Goal: Task Accomplishment & Management: Manage account settings

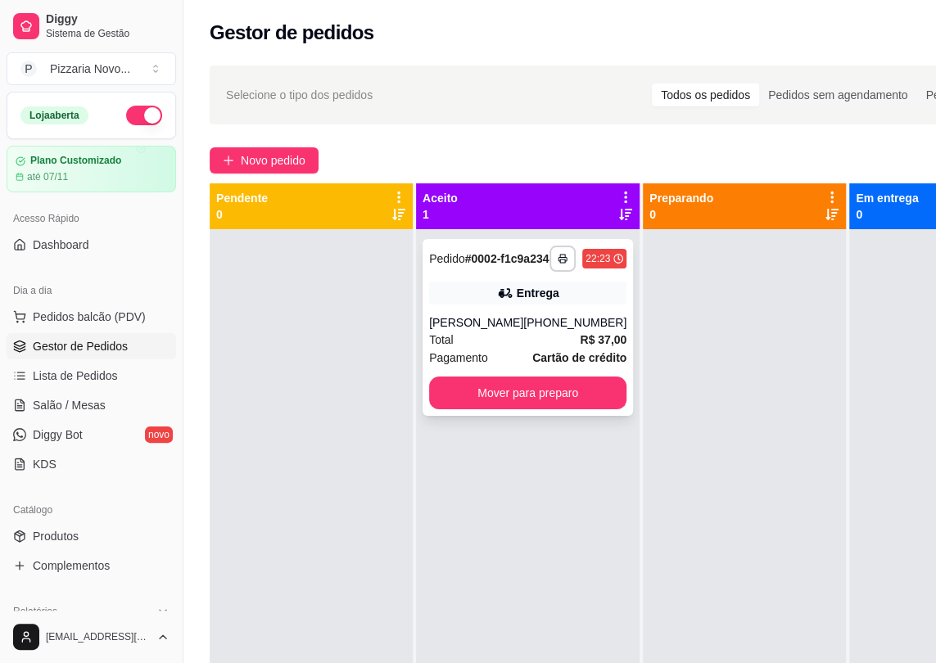
click at [456, 300] on div "Entrega" at bounding box center [527, 293] width 197 height 23
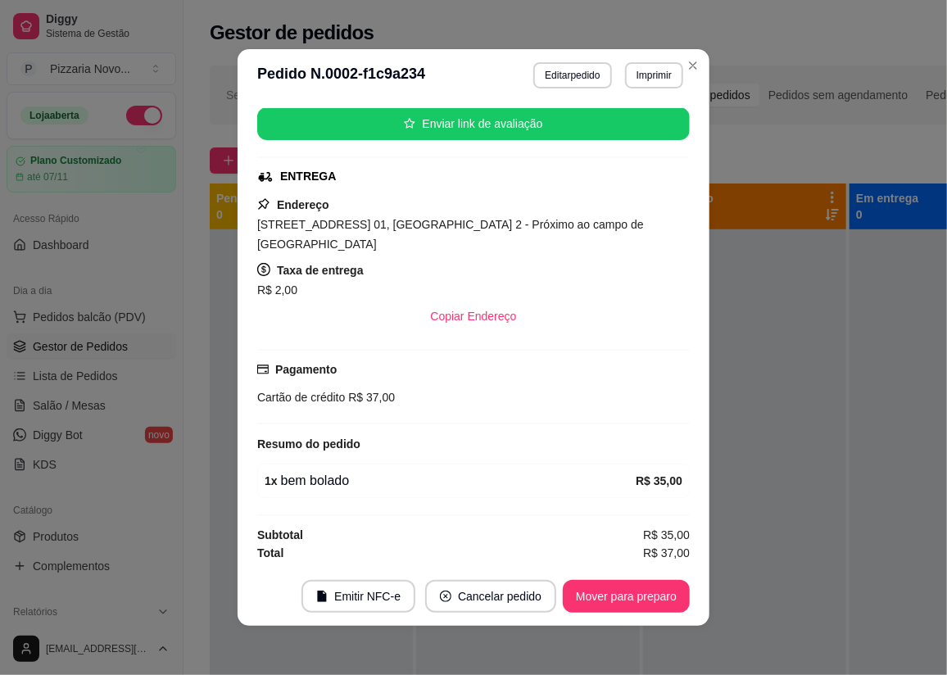
scroll to position [2, 0]
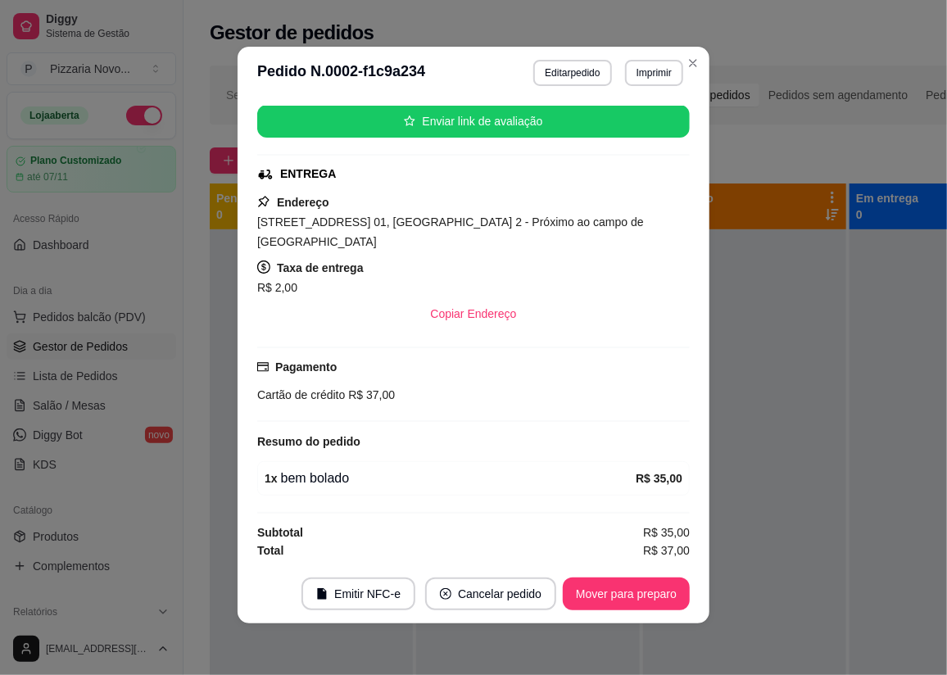
click at [459, 404] on div "Pagamento Cartão de crédito R$ 37,00" at bounding box center [473, 383] width 432 height 75
click at [634, 72] on button "Imprimir" at bounding box center [654, 72] width 56 height 25
click at [633, 136] on button "IMPRESSORA" at bounding box center [619, 129] width 115 height 25
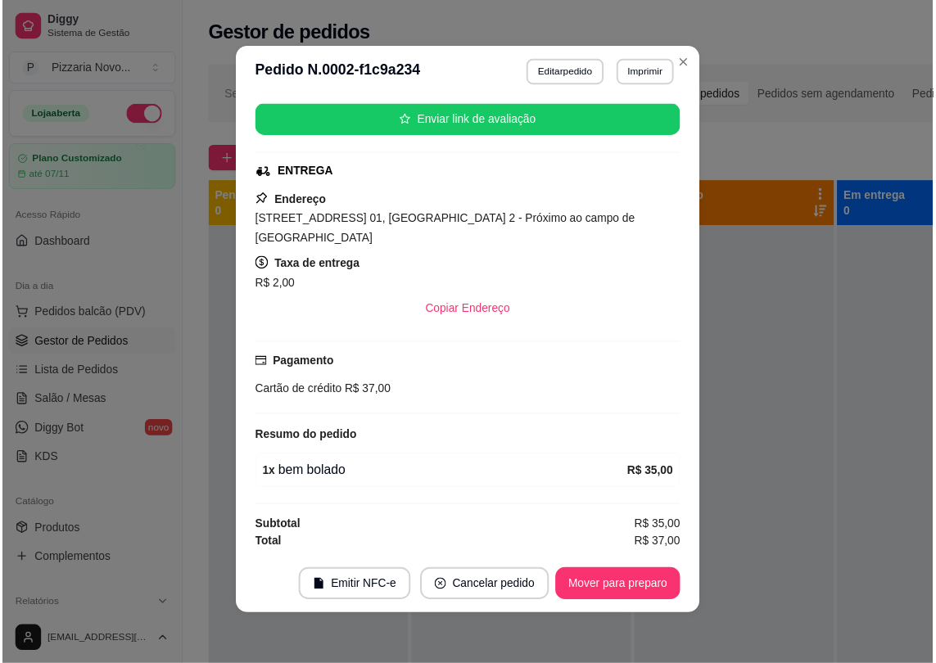
scroll to position [203, 0]
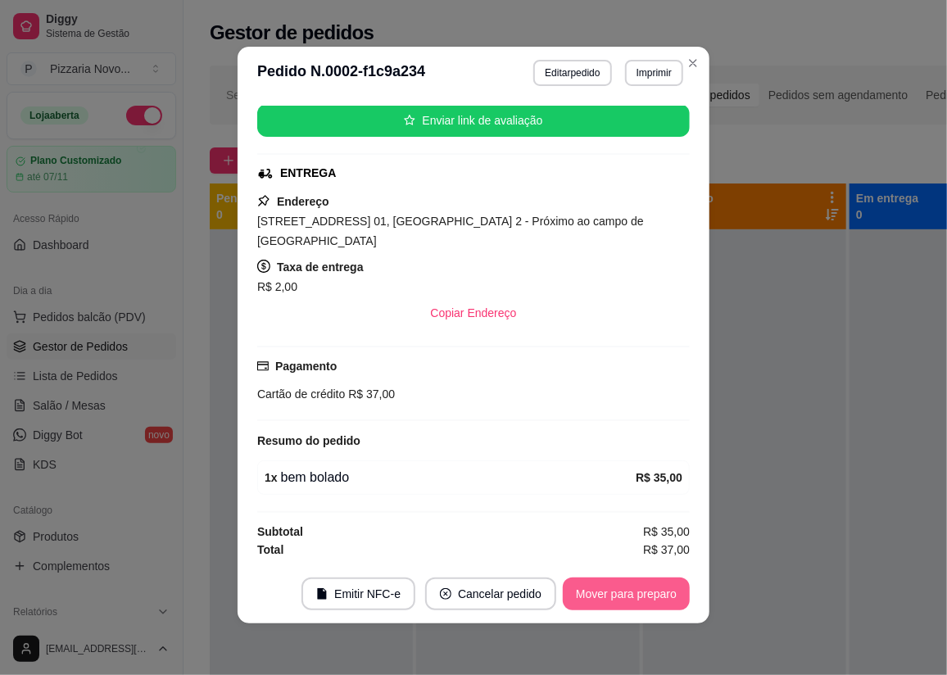
click at [604, 582] on button "Mover para preparo" at bounding box center [626, 593] width 127 height 33
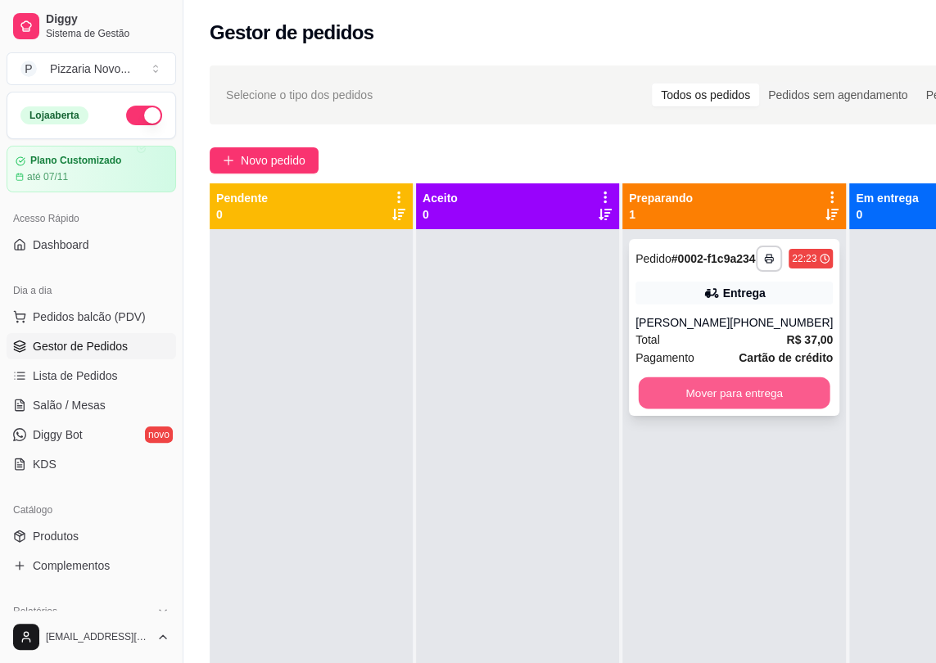
click at [749, 404] on button "Mover para entrega" at bounding box center [735, 393] width 192 height 32
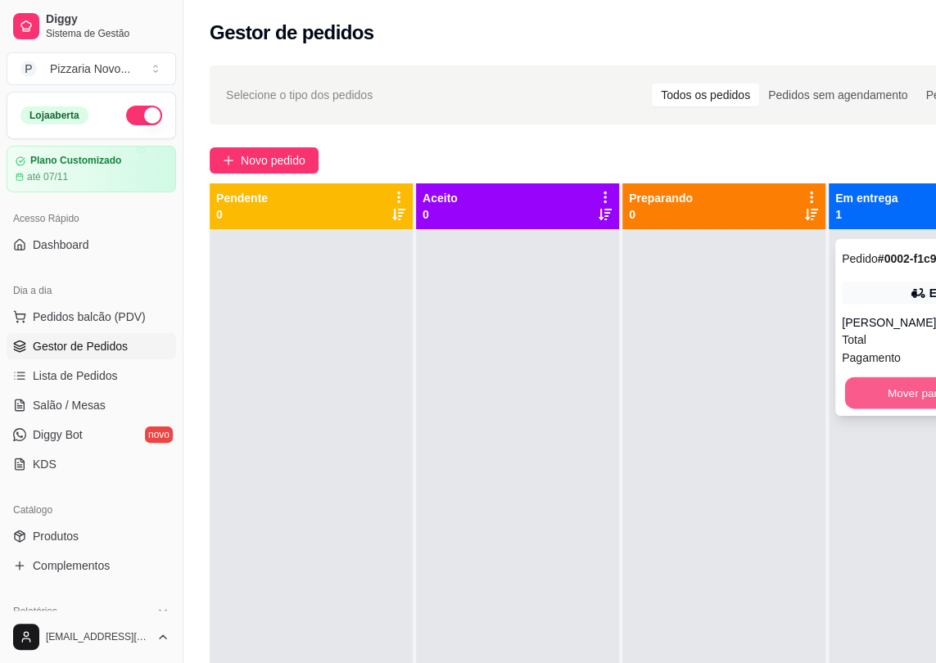
click at [854, 409] on button "Mover para finalizado" at bounding box center [941, 393] width 192 height 32
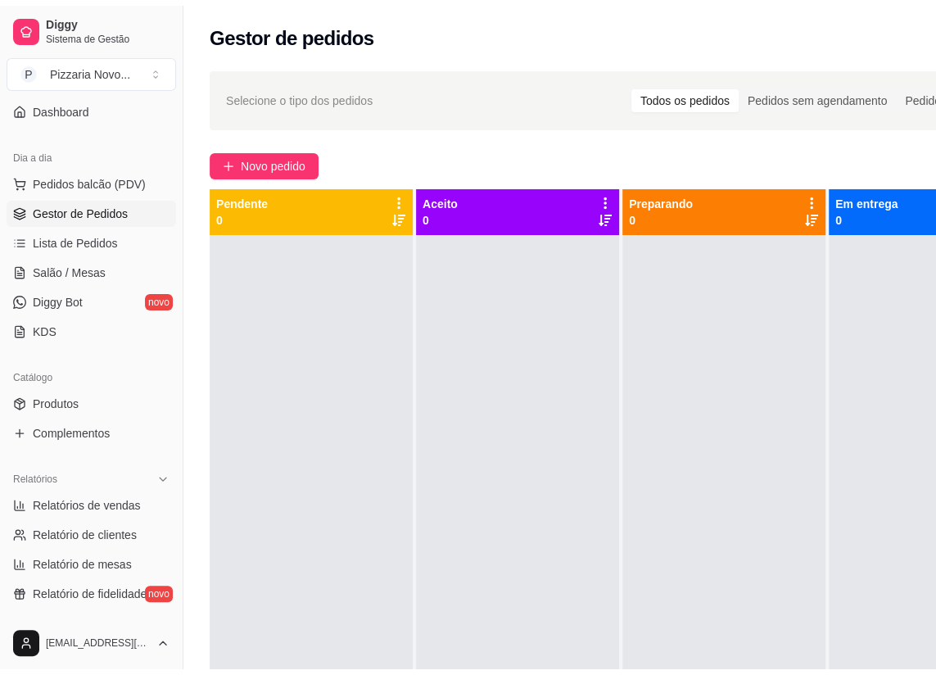
scroll to position [148, 0]
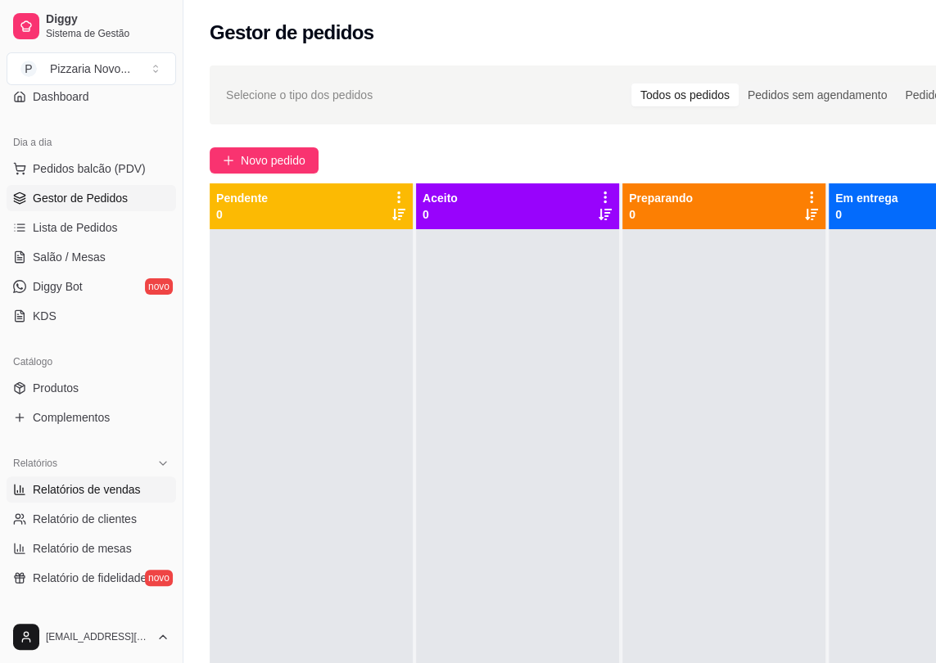
click at [88, 484] on span "Relatórios de vendas" at bounding box center [87, 489] width 108 height 16
select select "ALL"
select select "0"
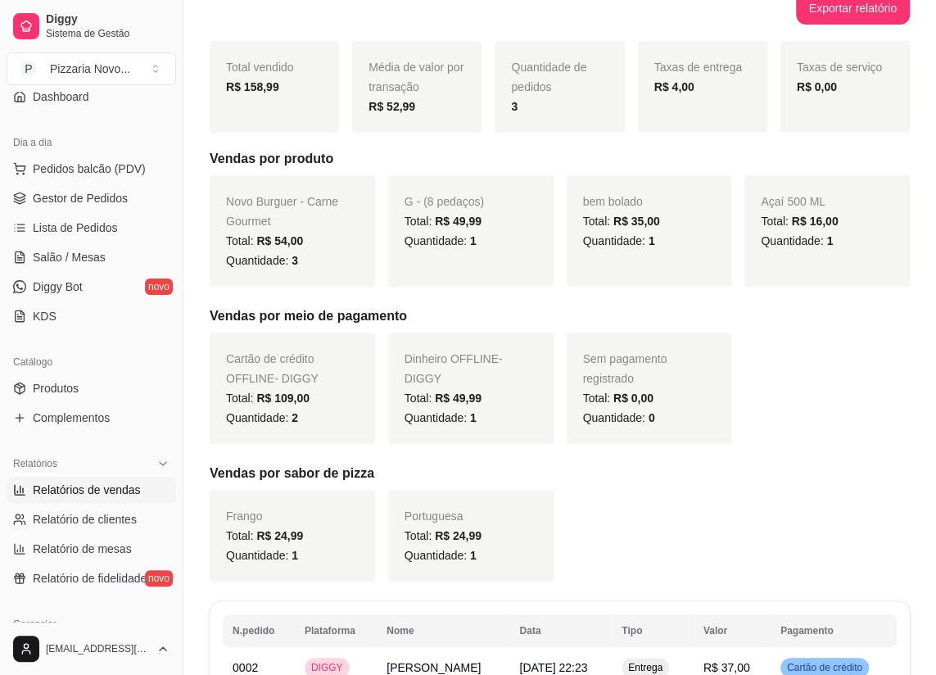
scroll to position [148, 0]
